Goal: Task Accomplishment & Management: Complete application form

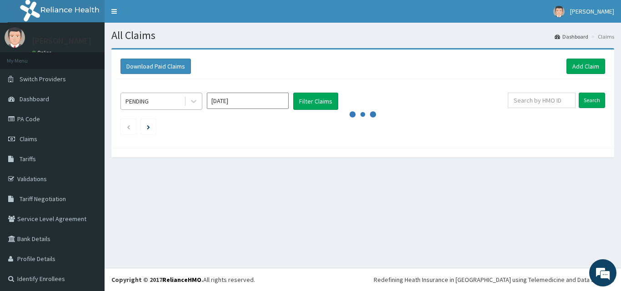
click at [156, 104] on div "PENDING" at bounding box center [152, 101] width 63 height 15
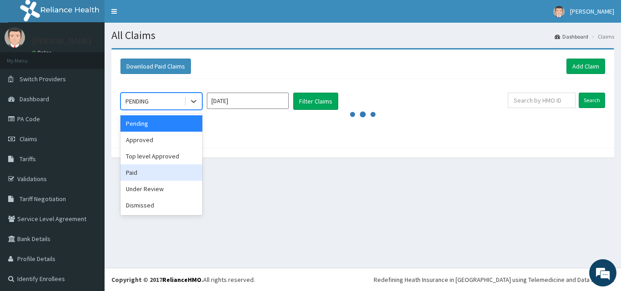
click at [149, 173] on div "Paid" at bounding box center [161, 173] width 82 height 16
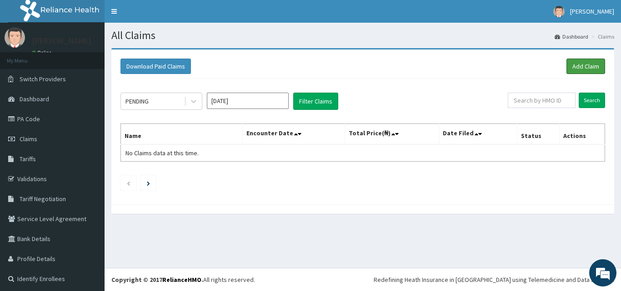
click at [576, 66] on link "Add Claim" at bounding box center [585, 66] width 39 height 15
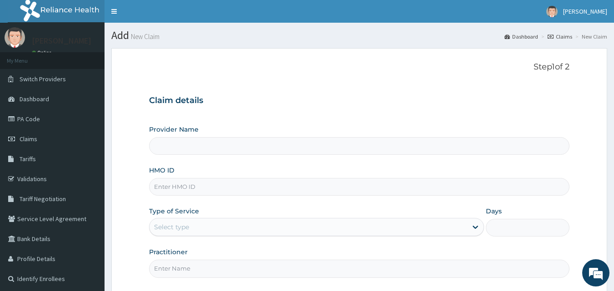
click at [164, 190] on input "HMO ID" at bounding box center [359, 187] width 421 height 18
paste input "FAB/10538/B"
type input "FAB/10538/B"
type input "[GEOGRAPHIC_DATA]"
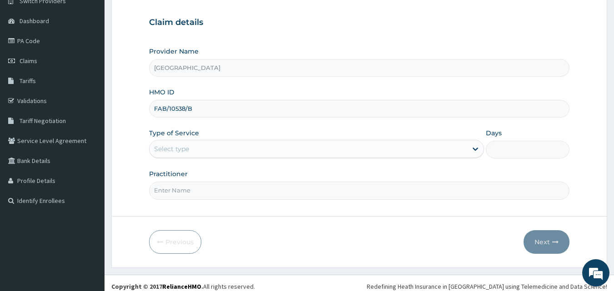
scroll to position [85, 0]
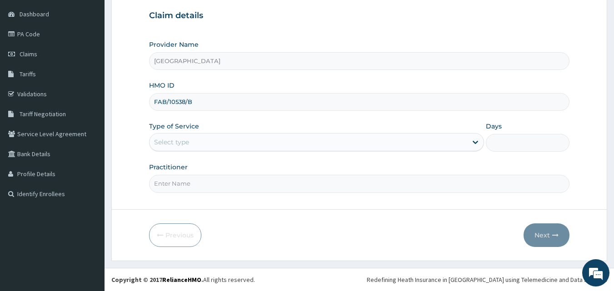
type input "FAB/10538/B"
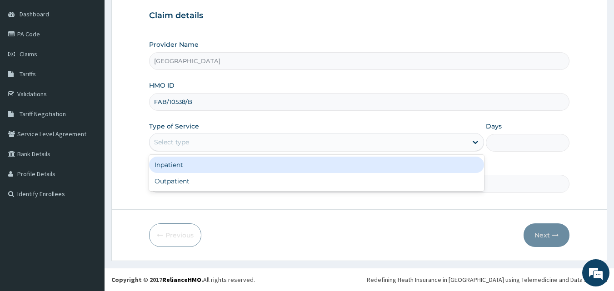
click at [165, 142] on div "Select type" at bounding box center [171, 142] width 35 height 9
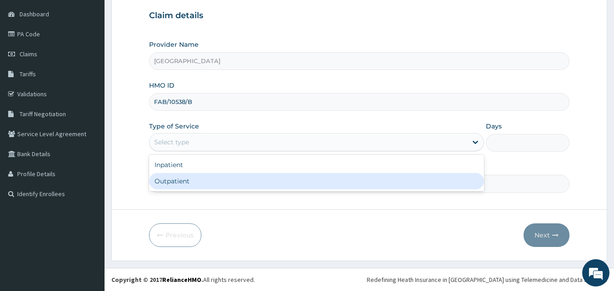
scroll to position [0, 0]
click at [169, 179] on div "Outpatient" at bounding box center [316, 181] width 335 height 16
type input "1"
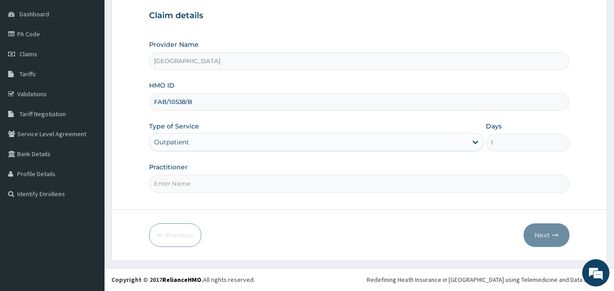
click at [164, 185] on input "Practitioner" at bounding box center [359, 184] width 421 height 18
type input "Dr Onafujabi"
click at [540, 232] on button "Next" at bounding box center [547, 236] width 46 height 24
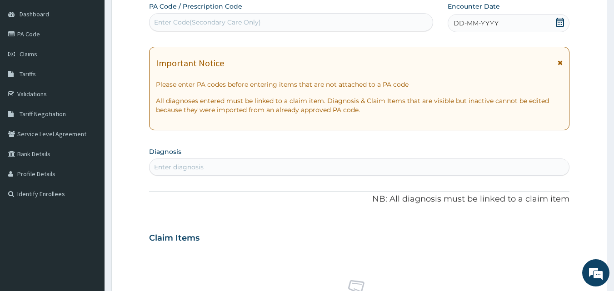
click at [510, 32] on div "DD-MM-YYYY" at bounding box center [509, 23] width 122 height 18
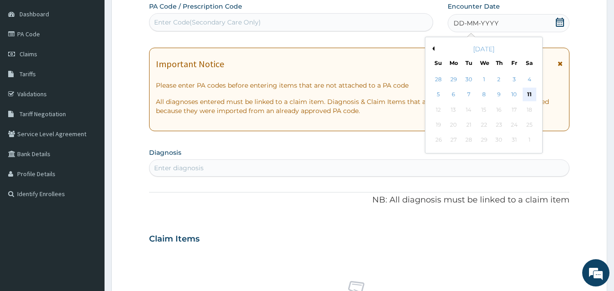
click at [531, 96] on div "11" at bounding box center [530, 95] width 14 height 14
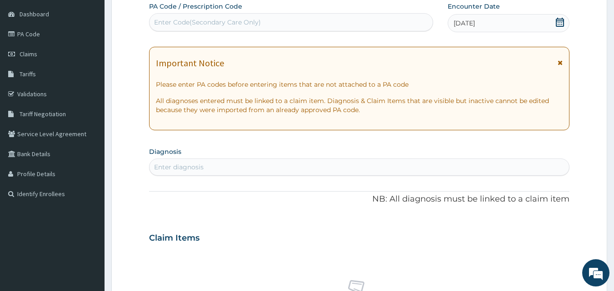
click at [156, 166] on div "Enter diagnosis" at bounding box center [179, 167] width 50 height 9
click at [161, 167] on div "Enter diagnosis" at bounding box center [179, 167] width 50 height 9
type input "P"
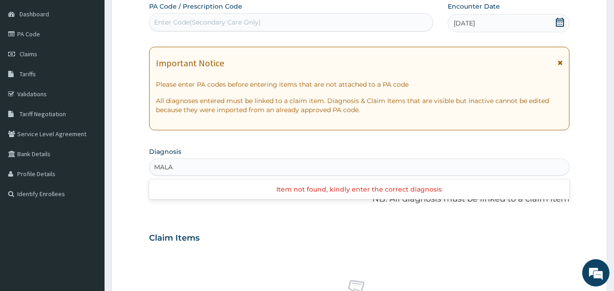
type input "MALA"
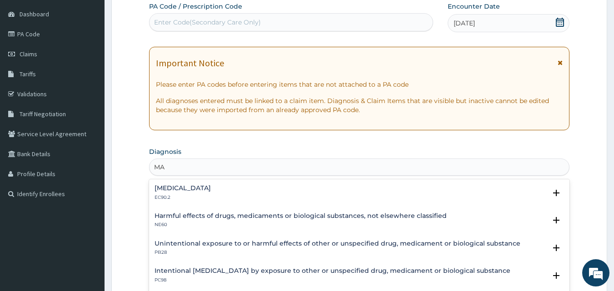
type input "M"
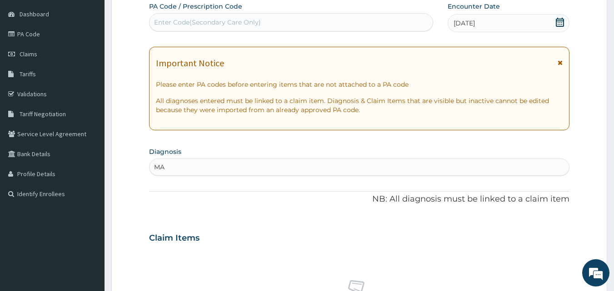
type input "M"
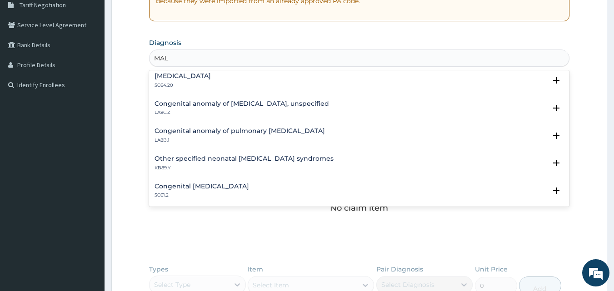
scroll to position [782, 0]
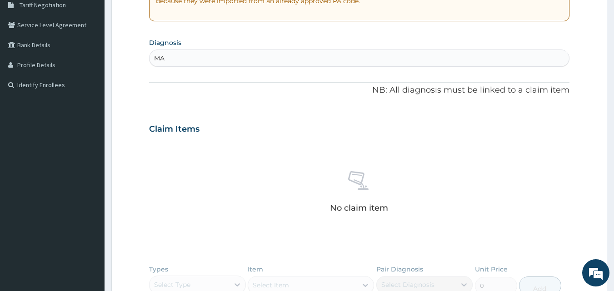
type input "M"
type input "P"
click at [484, 244] on div "No claim item" at bounding box center [359, 193] width 421 height 105
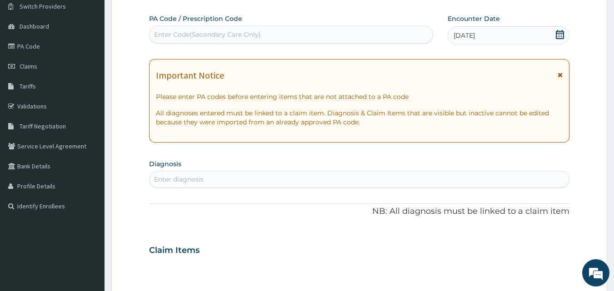
scroll to position [0, 0]
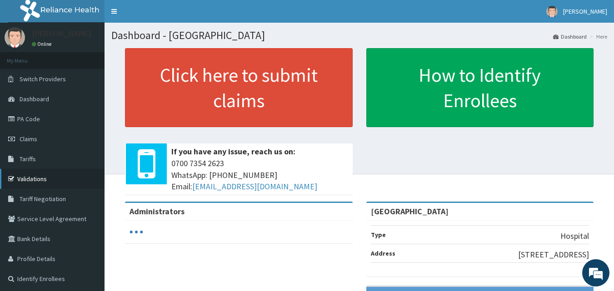
click at [43, 177] on link "Validations" at bounding box center [52, 179] width 105 height 20
